Goal: Information Seeking & Learning: Find specific fact

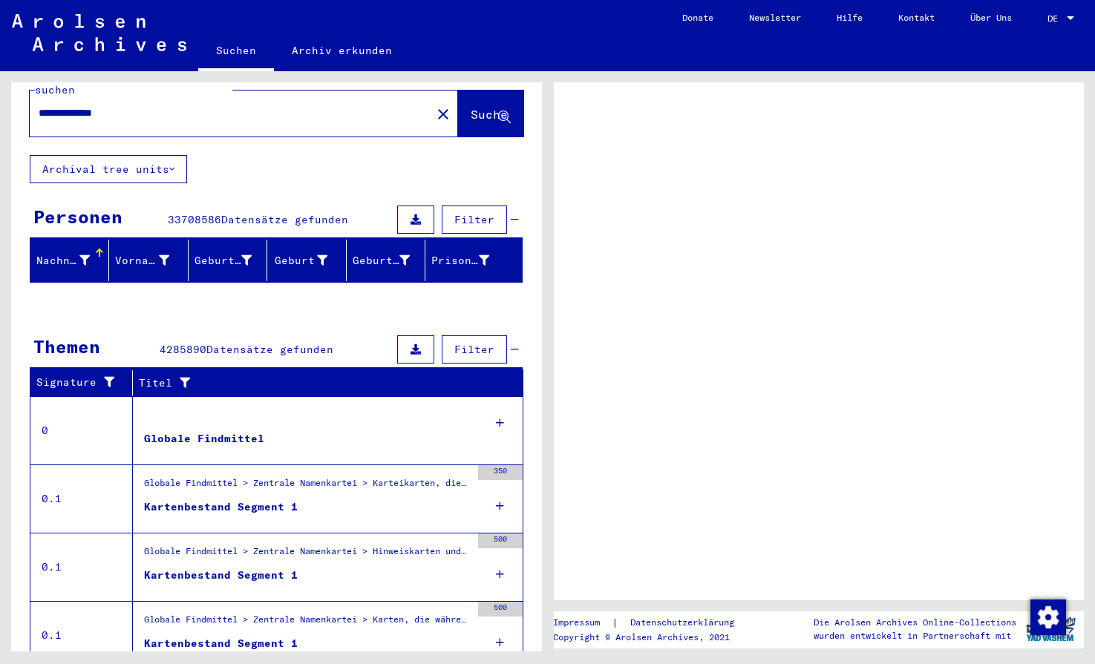
scroll to position [43, 0]
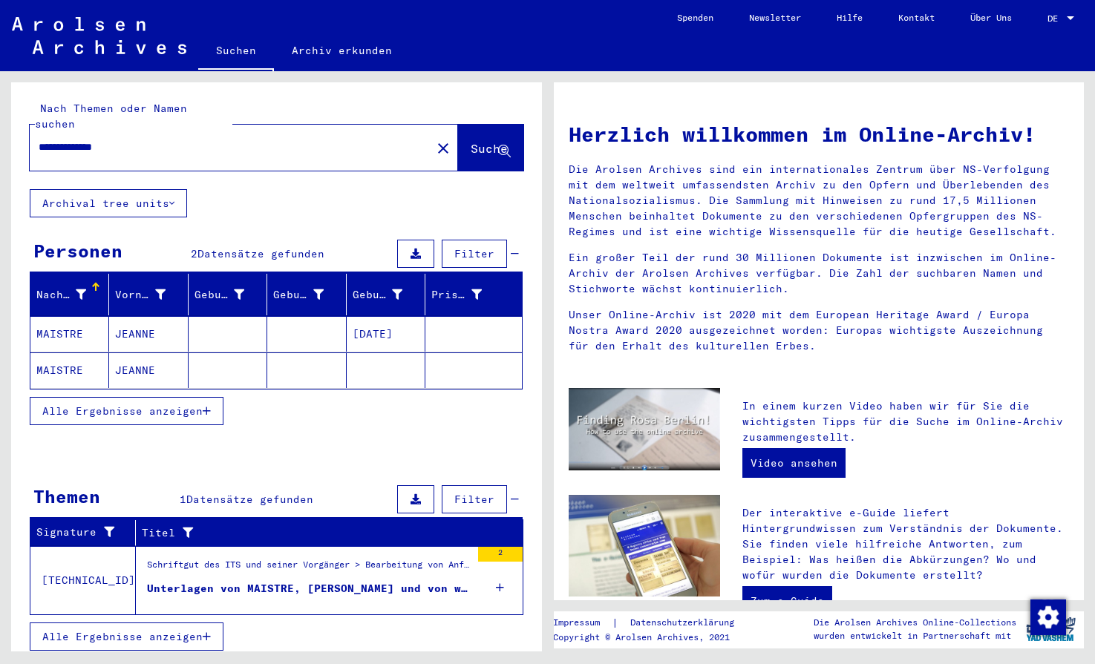
click at [457, 323] on mat-cell at bounding box center [473, 334] width 96 height 36
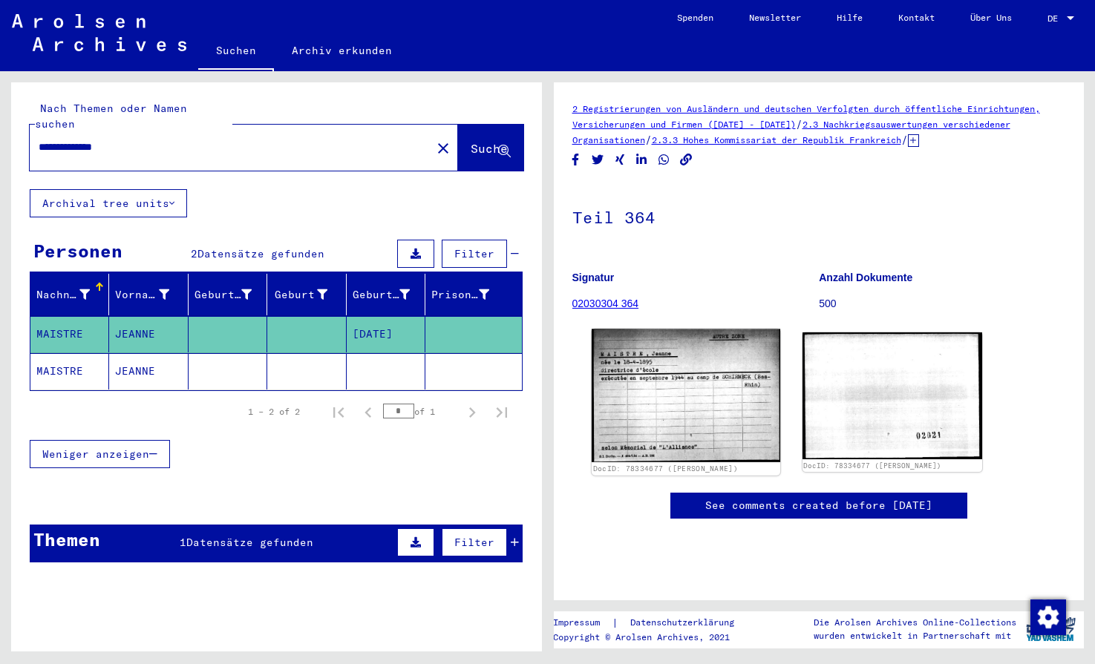
click at [627, 391] on img at bounding box center [685, 397] width 189 height 134
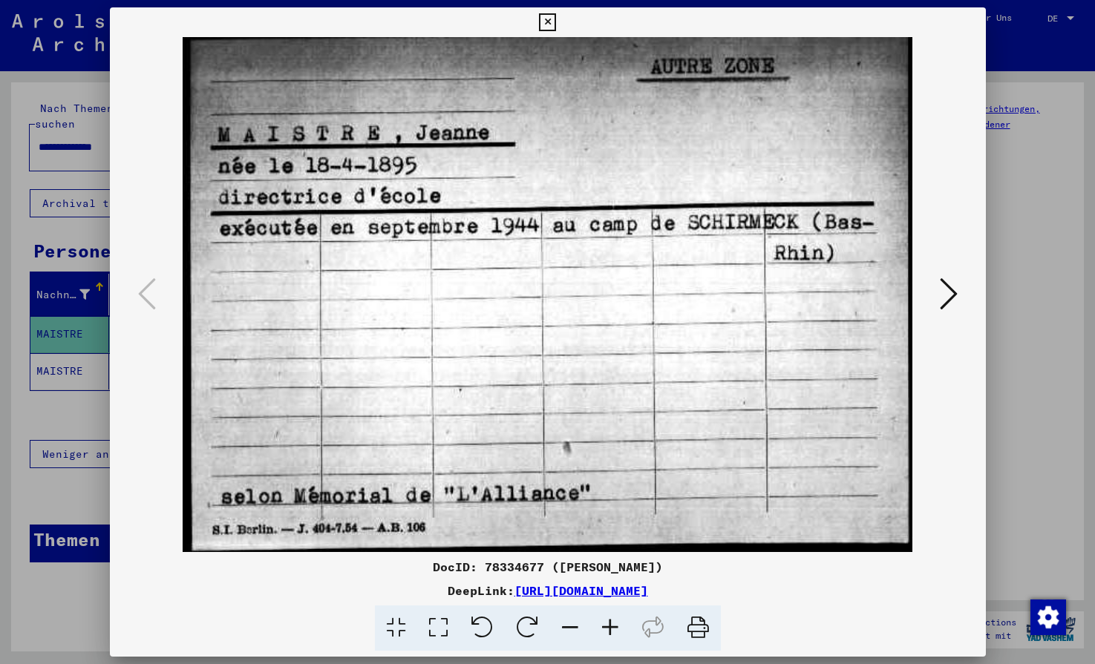
click at [556, 26] on icon at bounding box center [547, 22] width 17 height 18
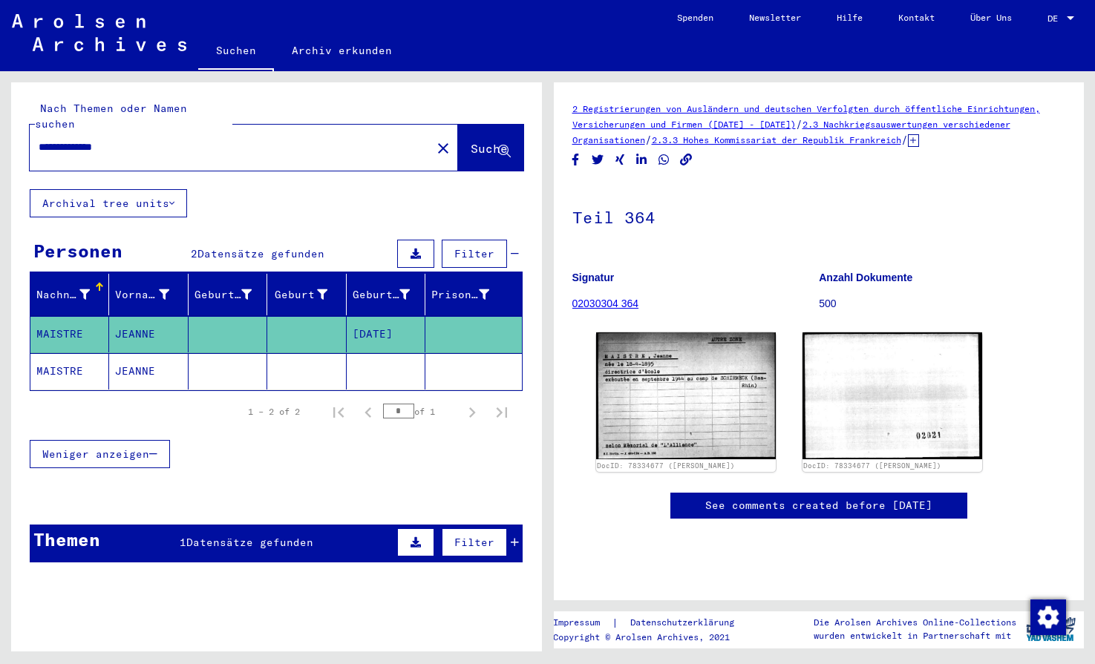
click at [448, 358] on mat-cell at bounding box center [473, 371] width 96 height 36
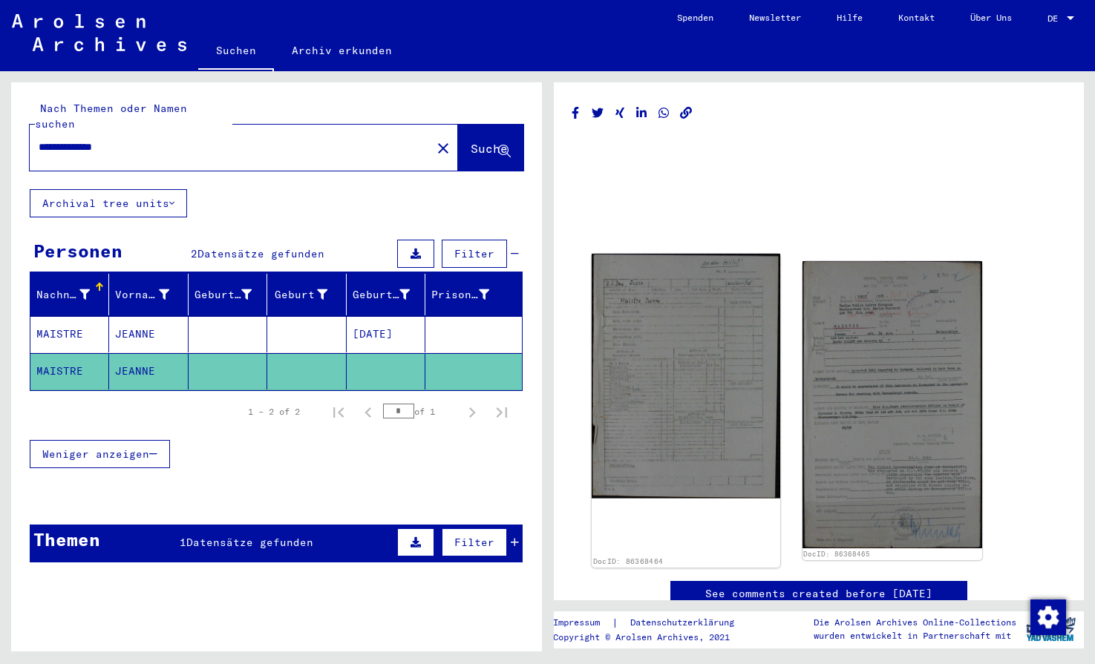
click at [643, 390] on img at bounding box center [685, 376] width 189 height 244
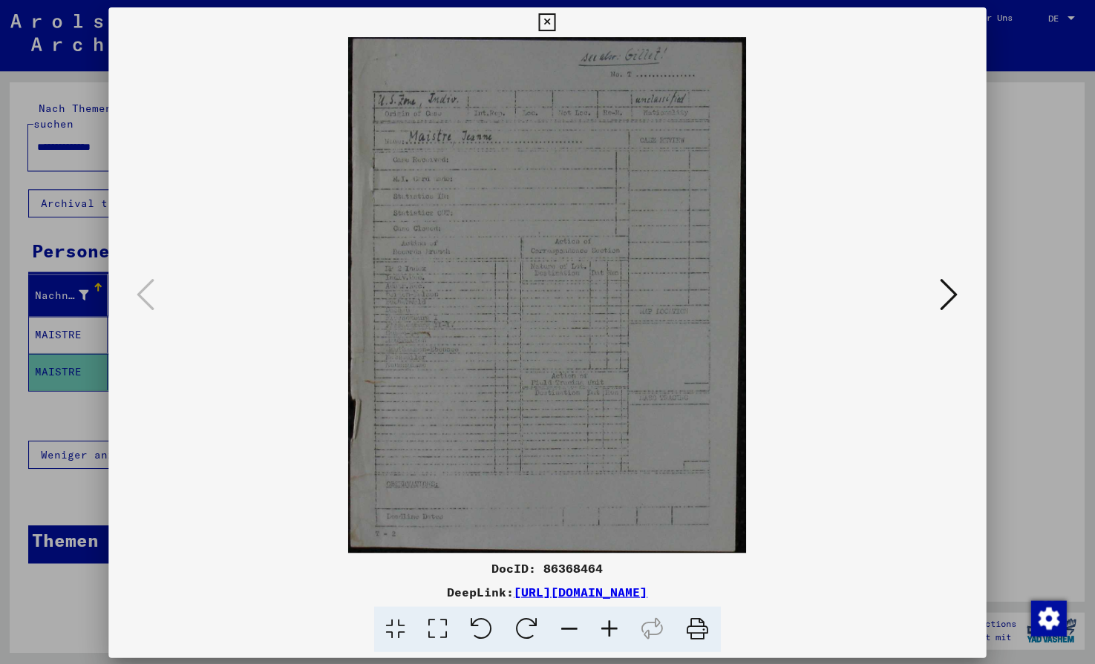
click at [949, 295] on icon at bounding box center [949, 294] width 18 height 36
